Goal: Check status

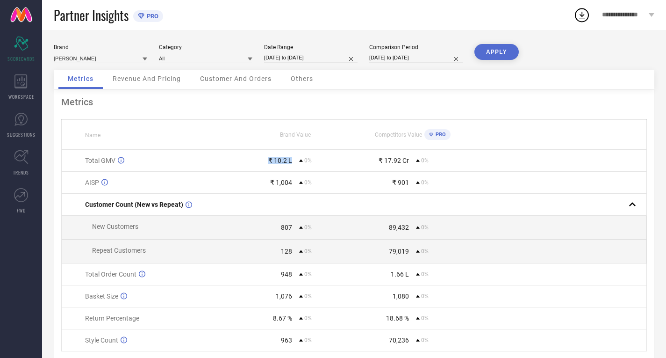
drag, startPoint x: 0, startPoint y: 0, endPoint x: 303, endPoint y: 158, distance: 342.1
click at [303, 158] on div "₹ 10.2 L 0%" at bounding box center [295, 160] width 116 height 7
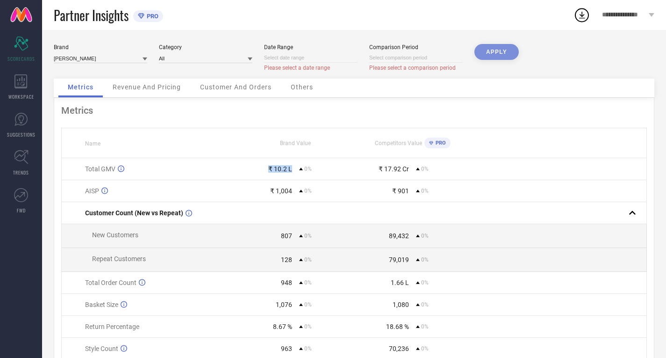
click at [290, 55] on input at bounding box center [310, 58] width 93 height 10
select select "8"
select select "2025"
select select "9"
select select "2025"
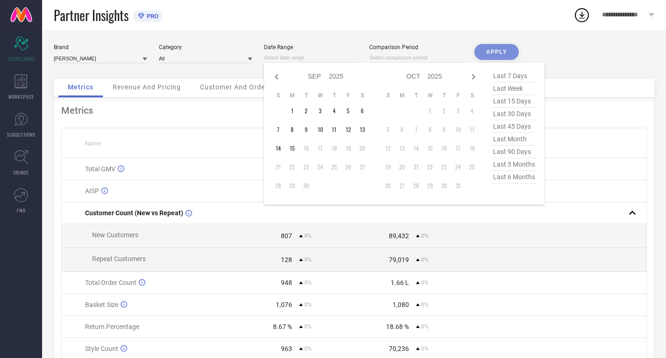
click at [514, 116] on span "last 30 days" at bounding box center [514, 114] width 47 height 13
type input "[DATE] to [DATE]"
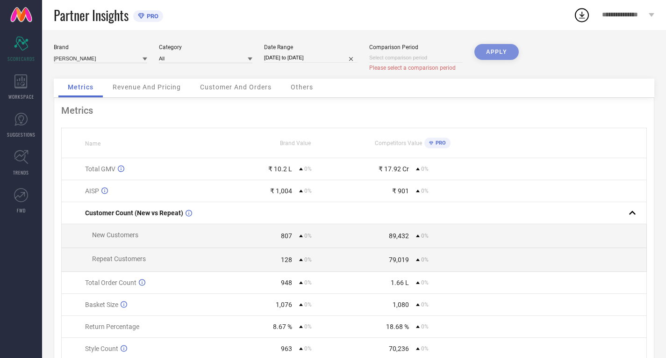
select select "8"
select select "2025"
select select "9"
select select "2025"
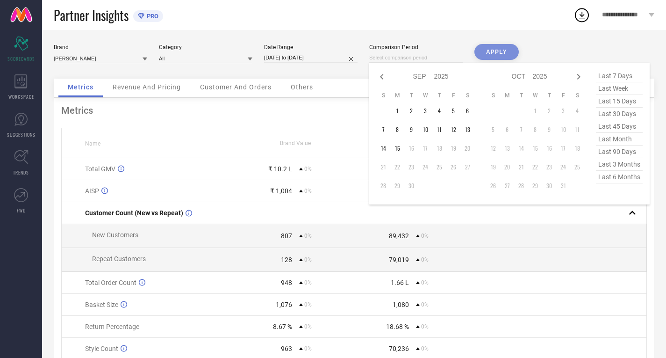
click at [425, 57] on input at bounding box center [415, 58] width 93 height 10
click at [614, 114] on span "last 30 days" at bounding box center [619, 114] width 47 height 13
type input "[DATE] to [DATE]"
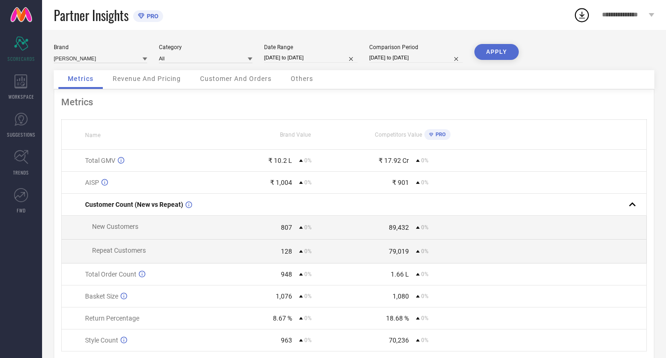
click at [497, 55] on button "APPLY" at bounding box center [496, 52] width 44 height 16
